Goal: Communication & Community: Answer question/provide support

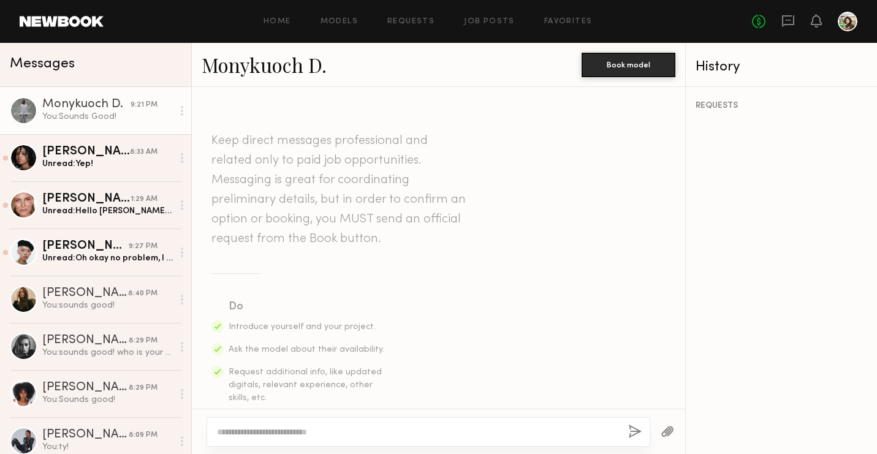
scroll to position [1100, 0]
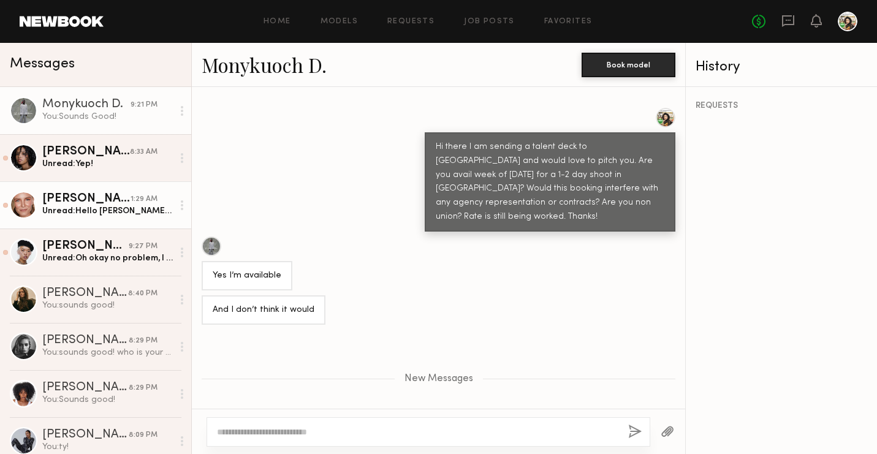
click at [105, 200] on div "[PERSON_NAME]" at bounding box center [86, 199] width 88 height 12
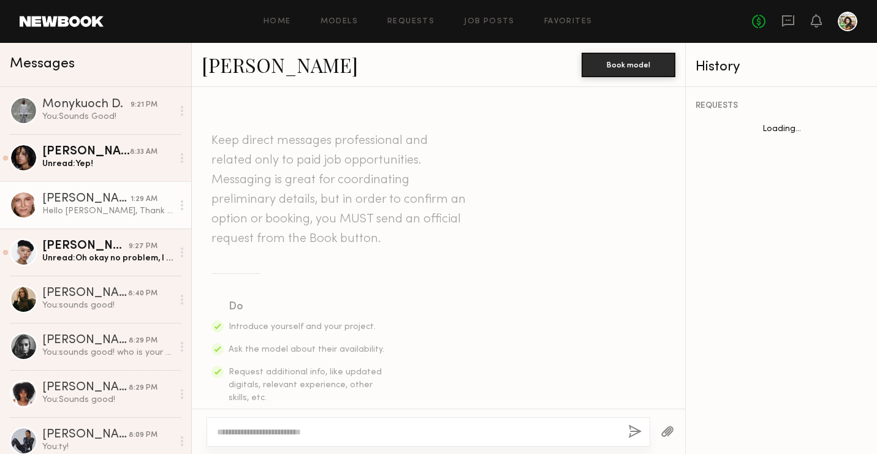
scroll to position [741, 0]
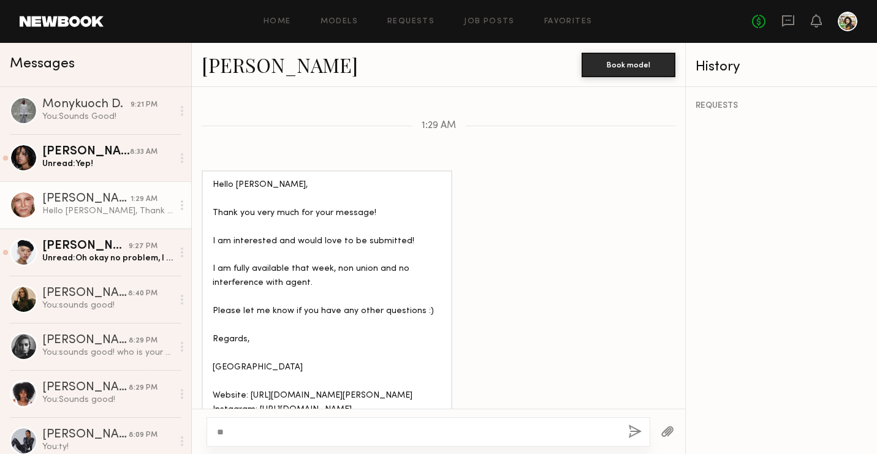
type textarea "*"
type textarea "**********"
click at [637, 431] on button "button" at bounding box center [634, 432] width 13 height 15
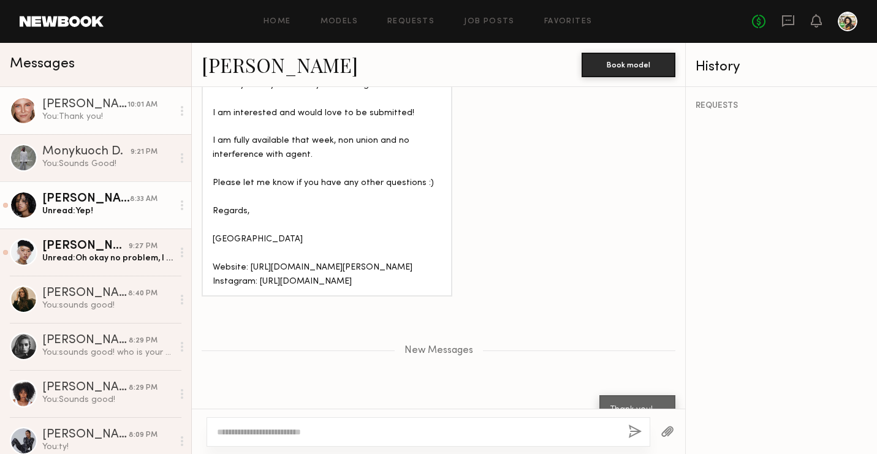
click at [112, 206] on div "Unread: Yep!" at bounding box center [107, 211] width 130 height 12
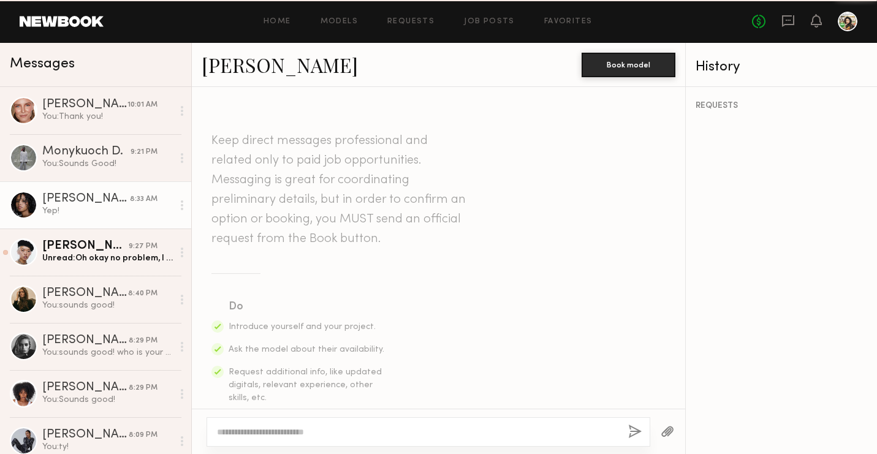
scroll to position [696, 0]
